Goal: Task Accomplishment & Management: Manage account settings

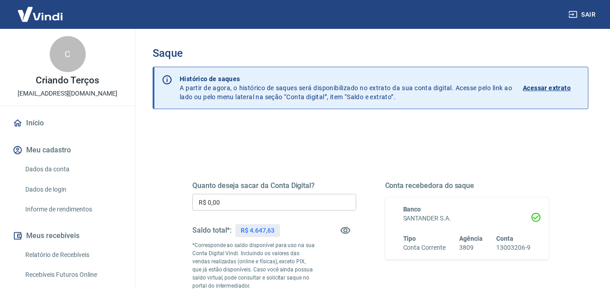
click at [258, 205] on input "R$ 0,00" at bounding box center [274, 202] width 164 height 17
click at [257, 205] on input "R$ 0,00" at bounding box center [274, 202] width 164 height 17
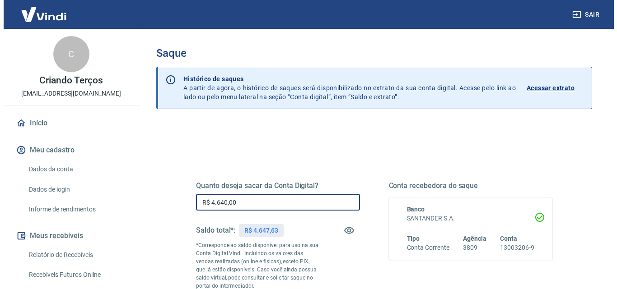
scroll to position [165, 0]
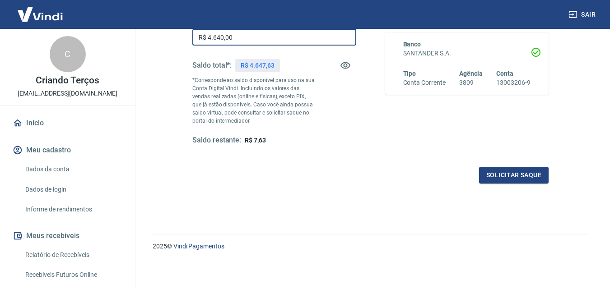
type input "R$ 4.640,00"
click at [516, 159] on div "Quanto deseja sacar da Conta Digital? R$ 4.640,00 ​ Saldo total*: R$ 4.647,63 *…" at bounding box center [370, 89] width 356 height 189
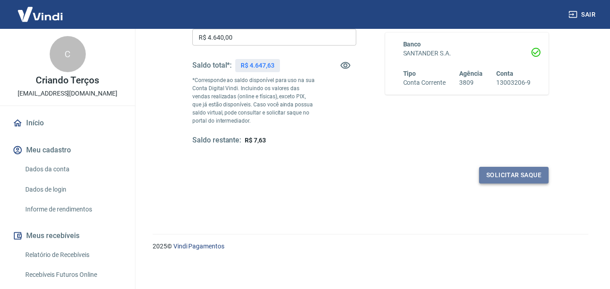
click at [510, 173] on button "Solicitar saque" at bounding box center [514, 175] width 70 height 17
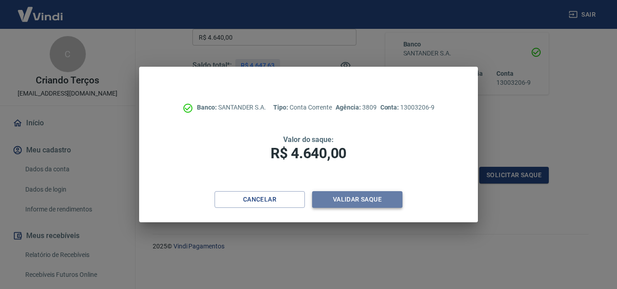
click at [358, 196] on button "Validar saque" at bounding box center [357, 199] width 90 height 17
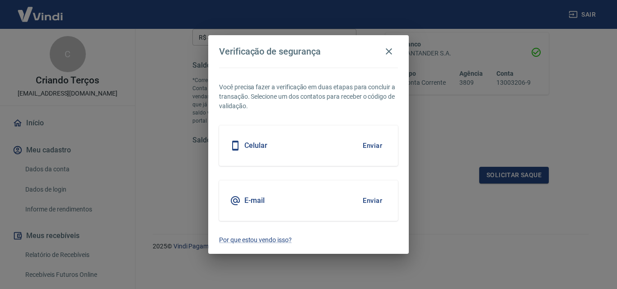
click at [368, 148] on button "Enviar" at bounding box center [371, 145] width 29 height 19
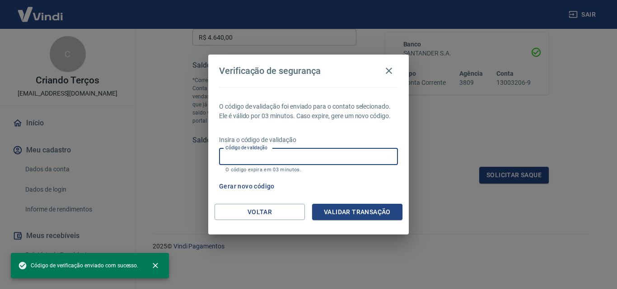
click at [368, 149] on input "Código de validação" at bounding box center [308, 157] width 179 height 17
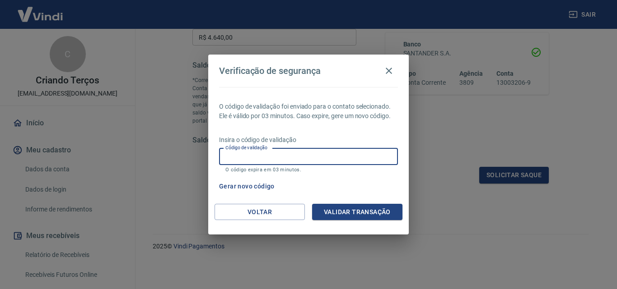
click at [261, 160] on input "Código de validação" at bounding box center [308, 157] width 179 height 17
type input "129711"
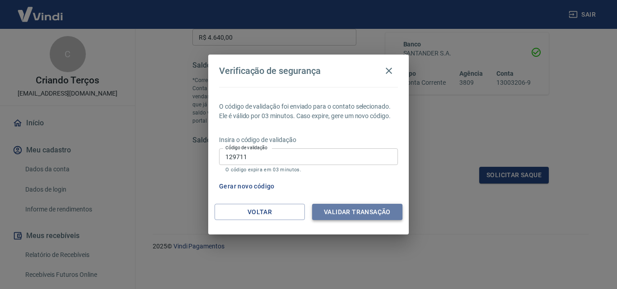
click at [324, 213] on button "Validar transação" at bounding box center [357, 212] width 90 height 17
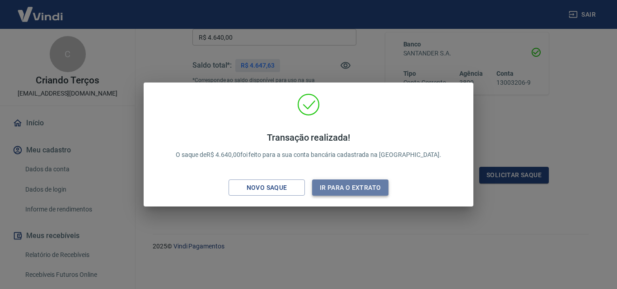
click at [353, 191] on button "Ir para o extrato" at bounding box center [350, 188] width 76 height 17
